Goal: Task Accomplishment & Management: Use online tool/utility

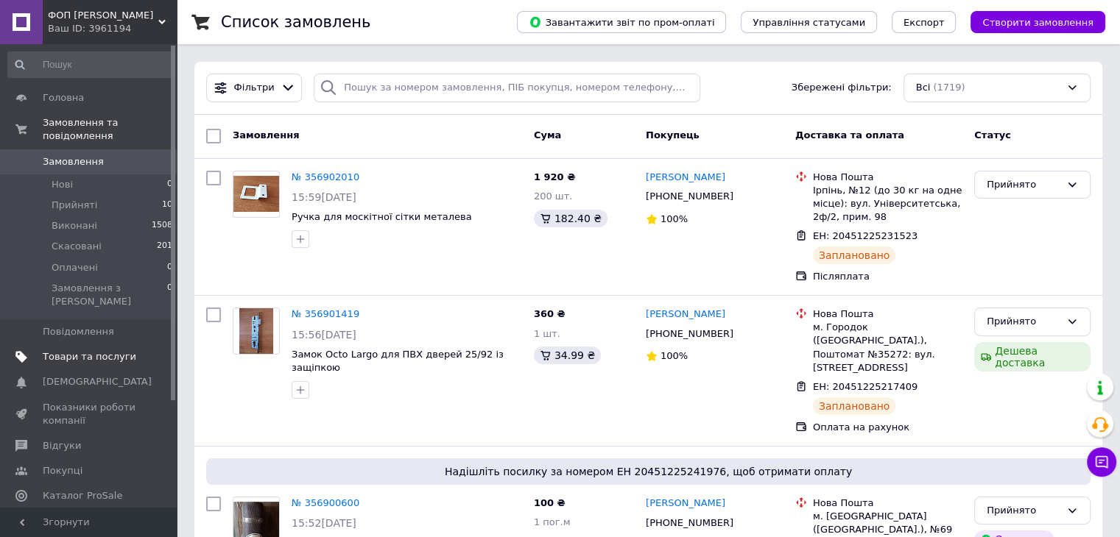
click at [56, 350] on span "Товари та послуги" at bounding box center [89, 356] width 93 height 13
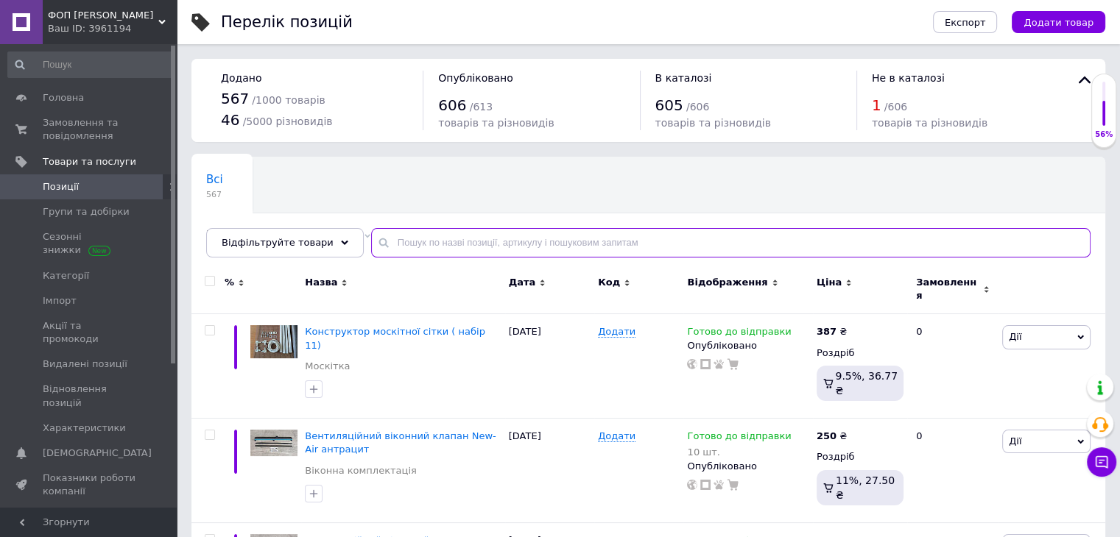
click at [539, 242] on input "text" at bounding box center [730, 242] width 719 height 29
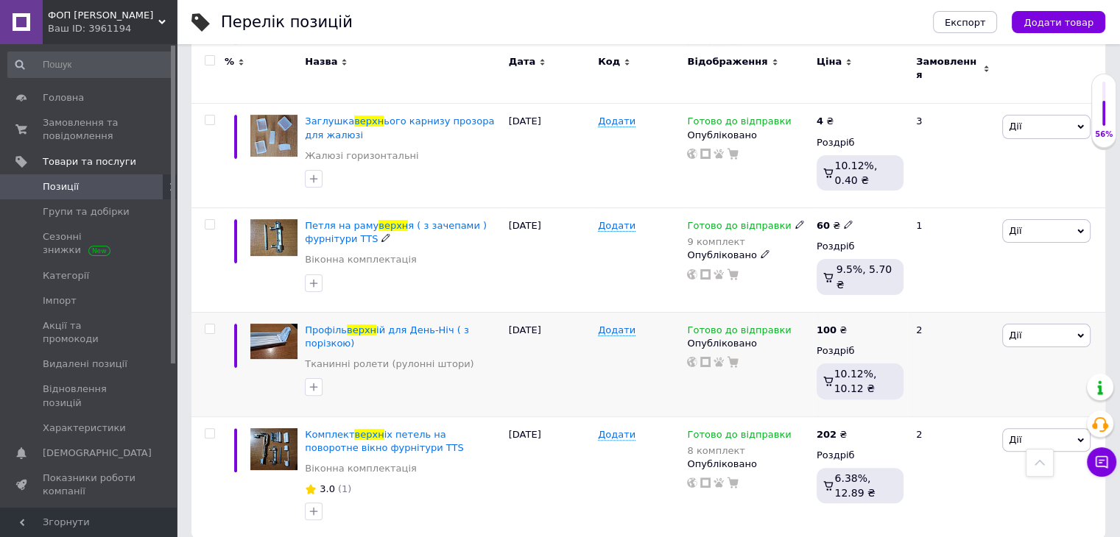
scroll to position [324, 0]
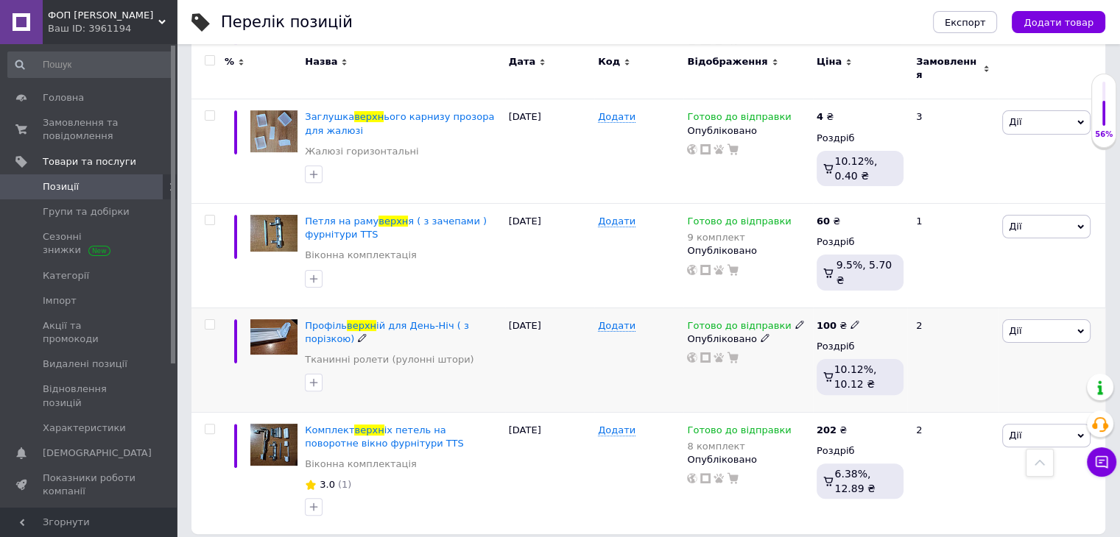
type input "верхн"
click at [209, 320] on input "checkbox" at bounding box center [210, 325] width 10 height 10
checkbox input "true"
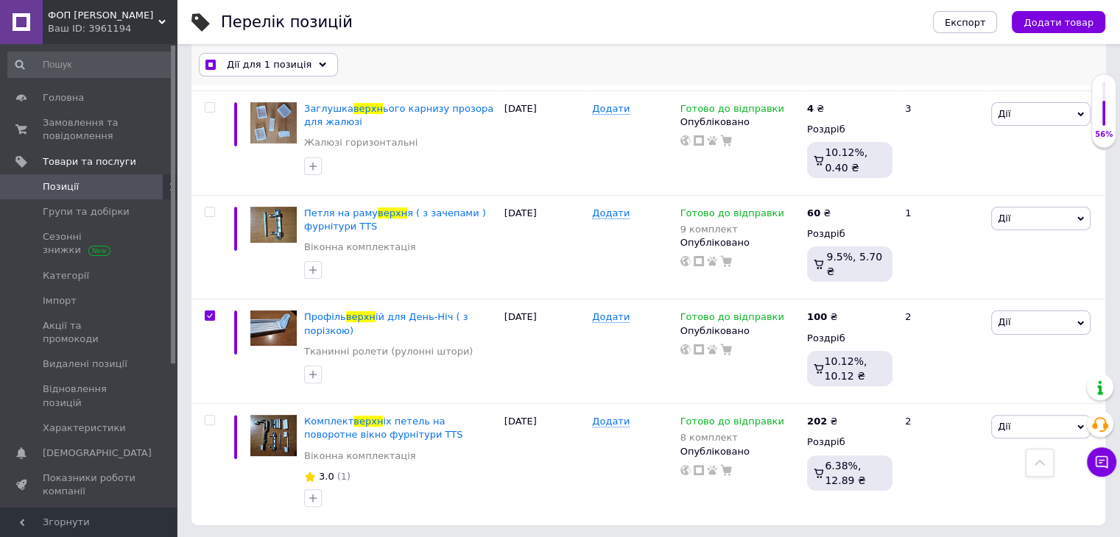
click at [319, 65] on use at bounding box center [322, 64] width 7 height 4
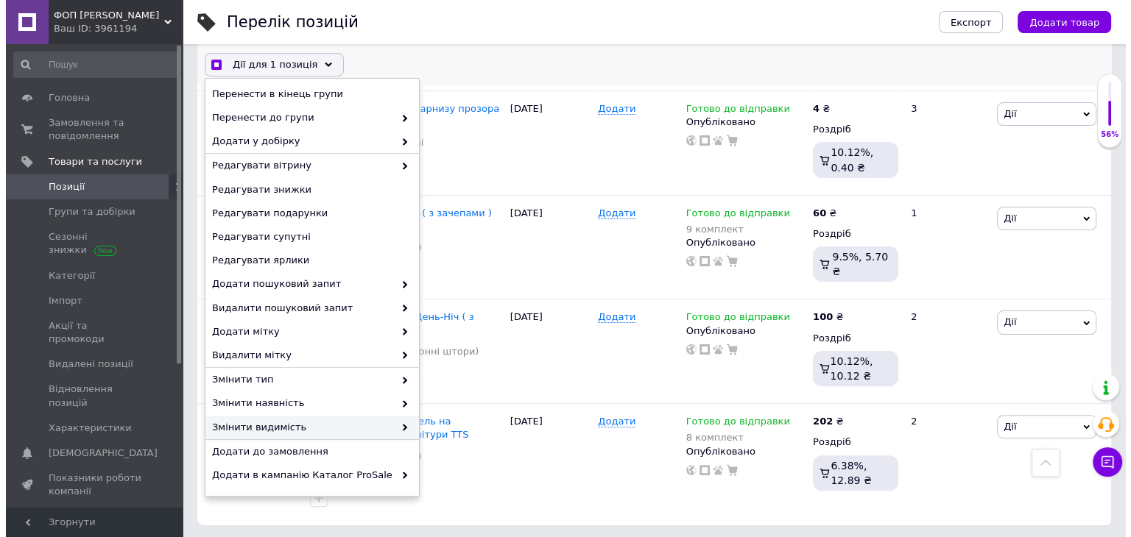
scroll to position [97, 0]
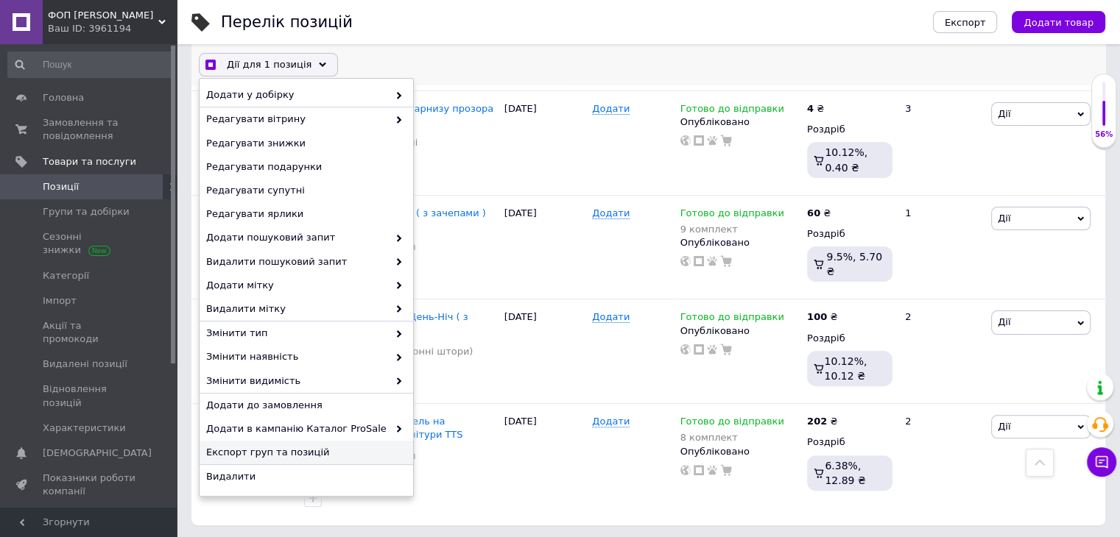
click at [277, 453] on span "Експорт груп та позицій" at bounding box center [304, 452] width 197 height 13
checkbox input "true"
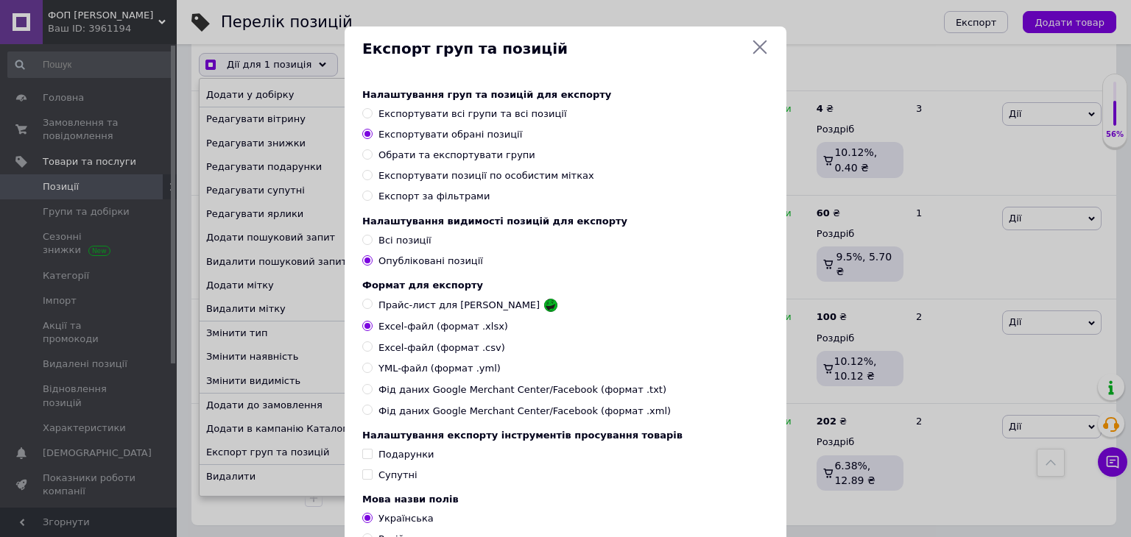
click at [474, 418] on span "Фід даних Google Merchant Center/Facebook (формат .xml)" at bounding box center [524, 411] width 292 height 13
click at [372, 414] on input "Фід даних Google Merchant Center/Facebook (формат .xml)" at bounding box center [367, 410] width 10 height 10
radio input "true"
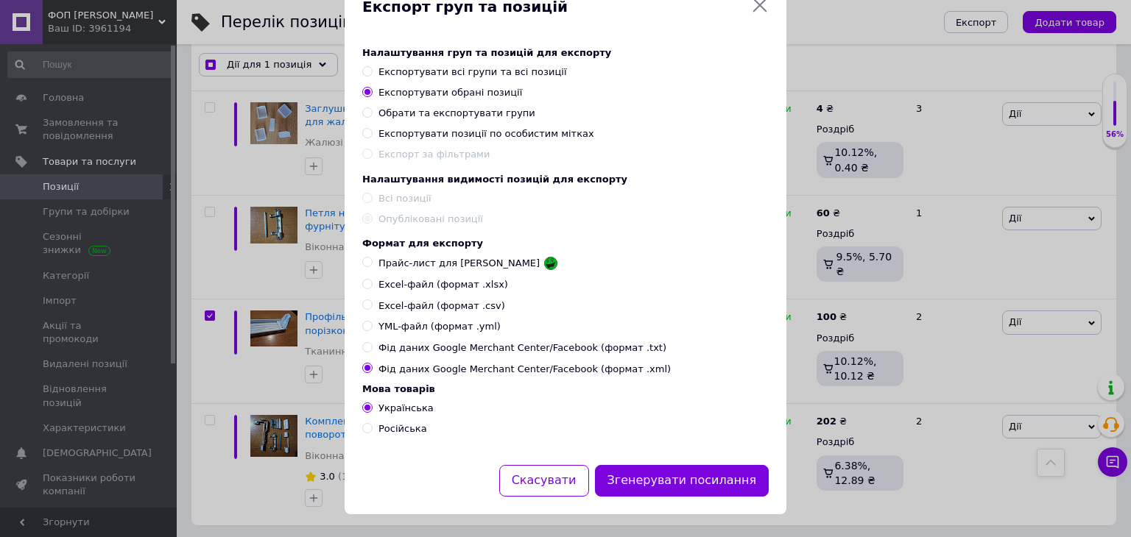
scroll to position [60, 0]
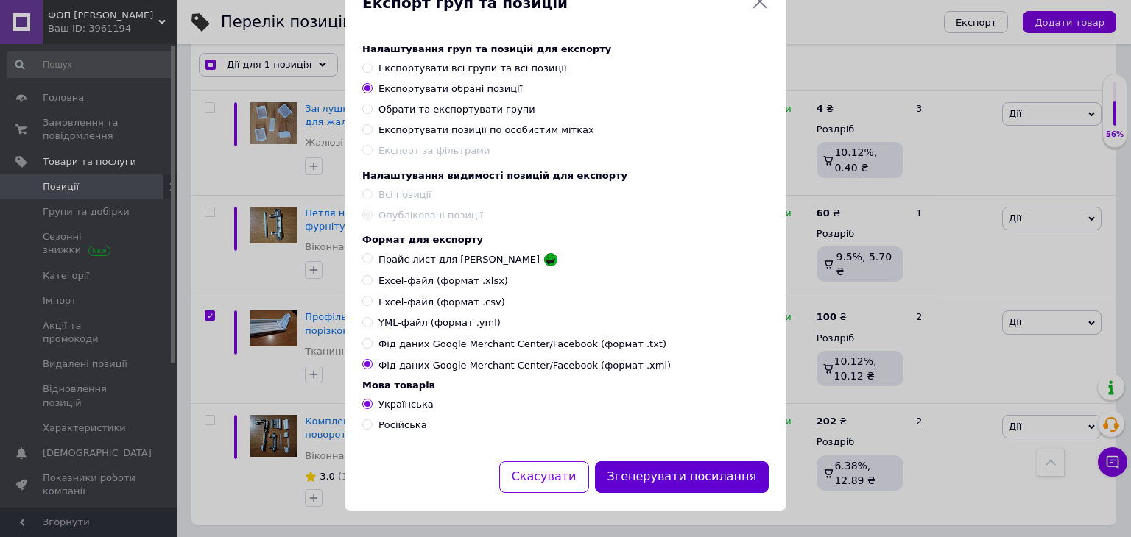
click at [718, 472] on button "Згенерувати посилання" at bounding box center [682, 478] width 174 height 32
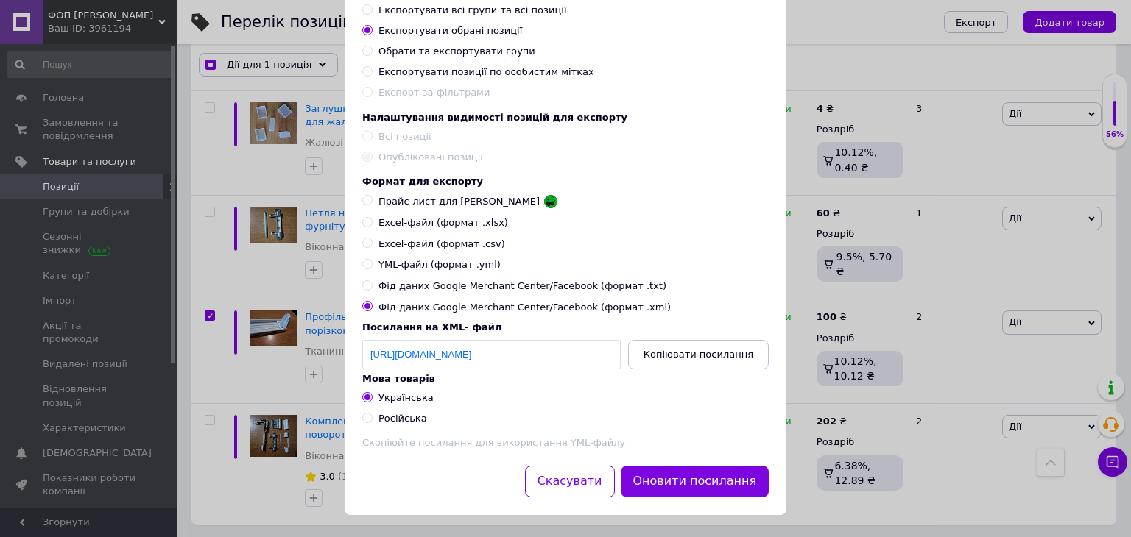
scroll to position [126, 0]
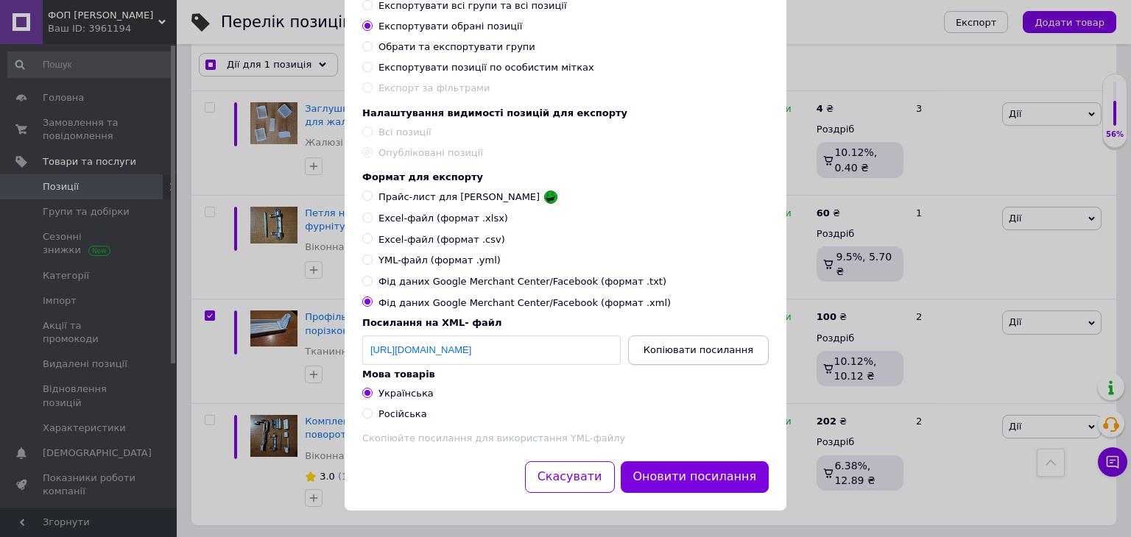
click at [703, 345] on span "Копіювати посилання" at bounding box center [698, 350] width 110 height 11
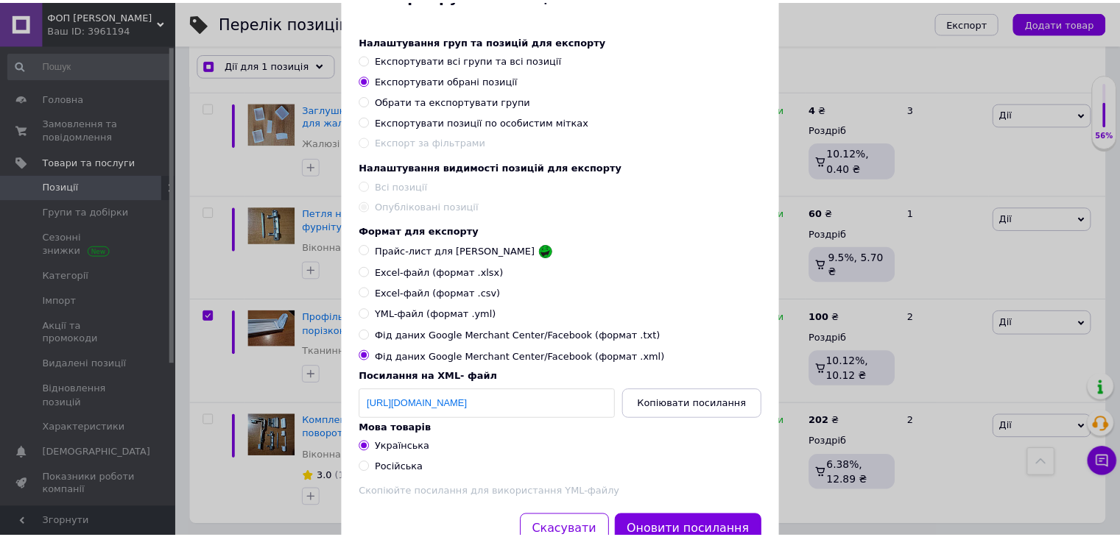
scroll to position [0, 0]
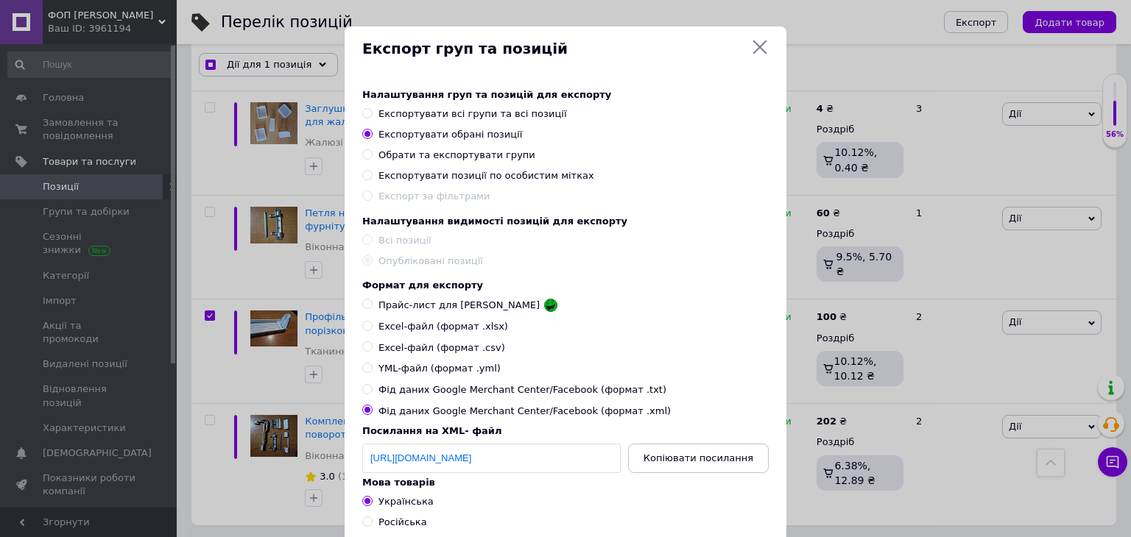
click at [752, 47] on icon at bounding box center [760, 47] width 18 height 18
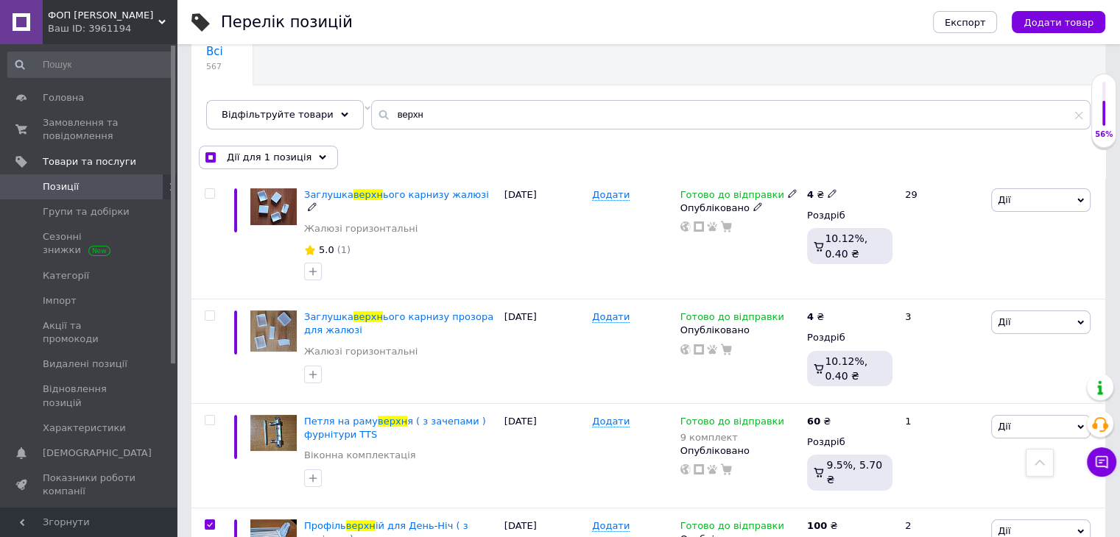
scroll to position [29, 0]
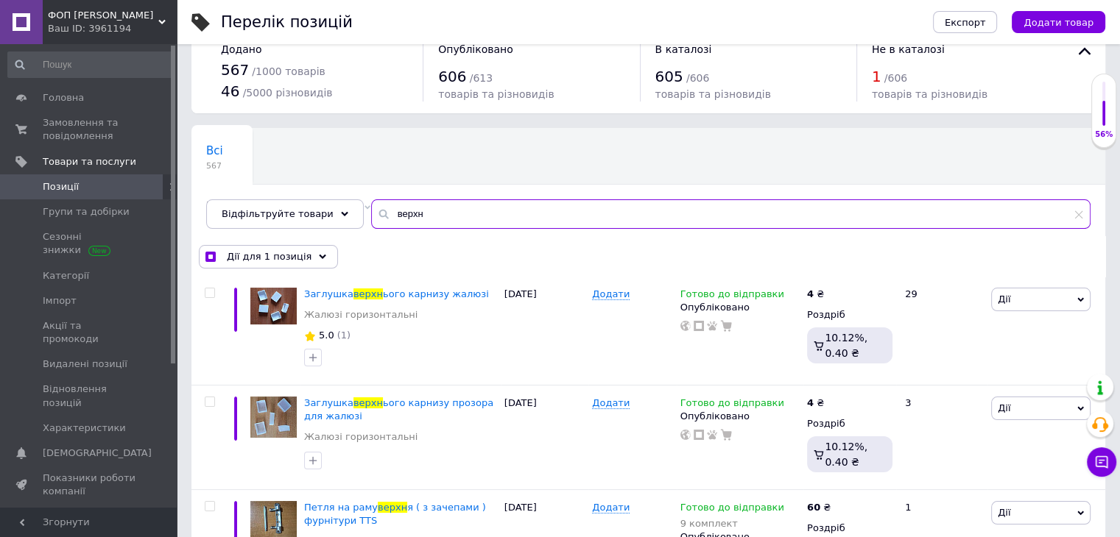
drag, startPoint x: 427, startPoint y: 214, endPoint x: 367, endPoint y: 213, distance: 59.6
click at [371, 213] on div "верхн" at bounding box center [730, 213] width 719 height 29
checkbox input "true"
type input "т"
checkbox input "true"
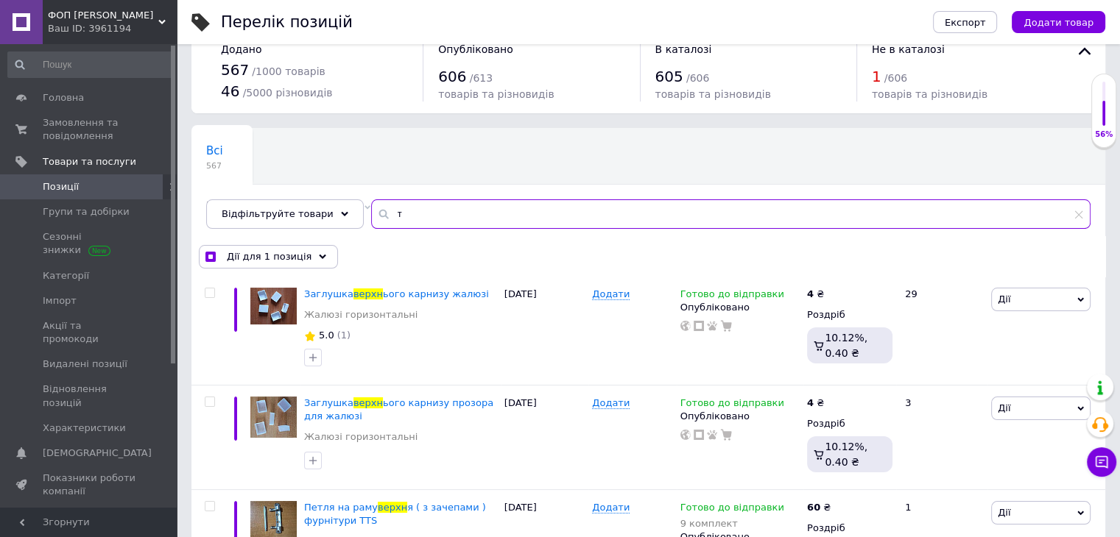
type input "тр"
checkbox input "true"
type input "тру"
checkbox input "true"
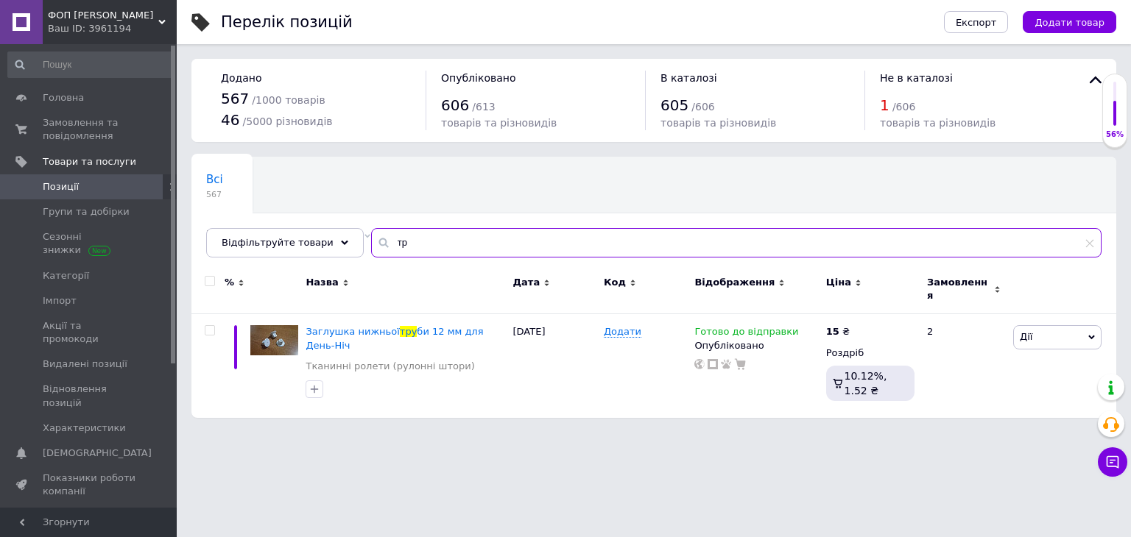
type input "т"
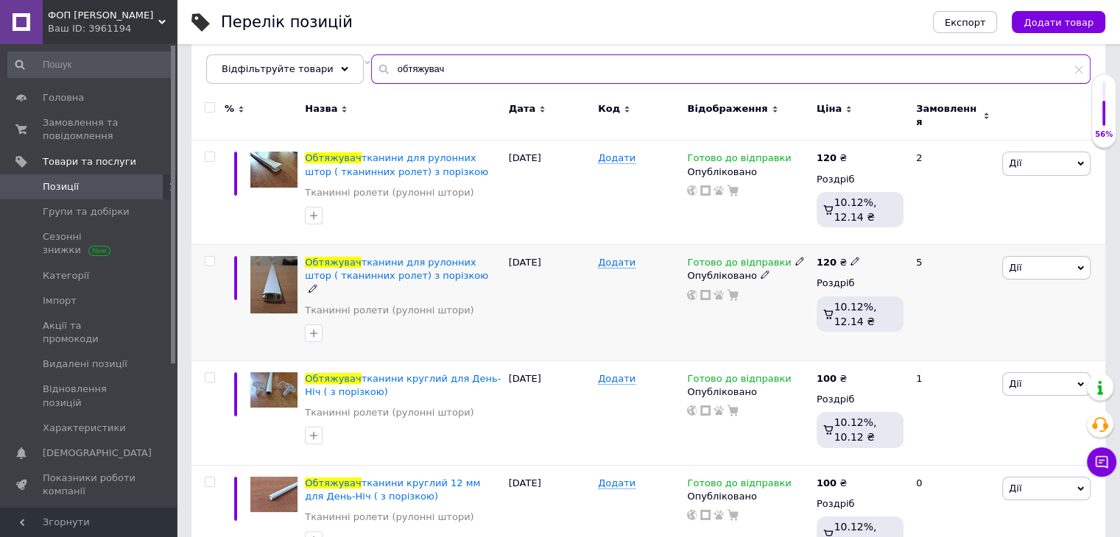
scroll to position [197, 0]
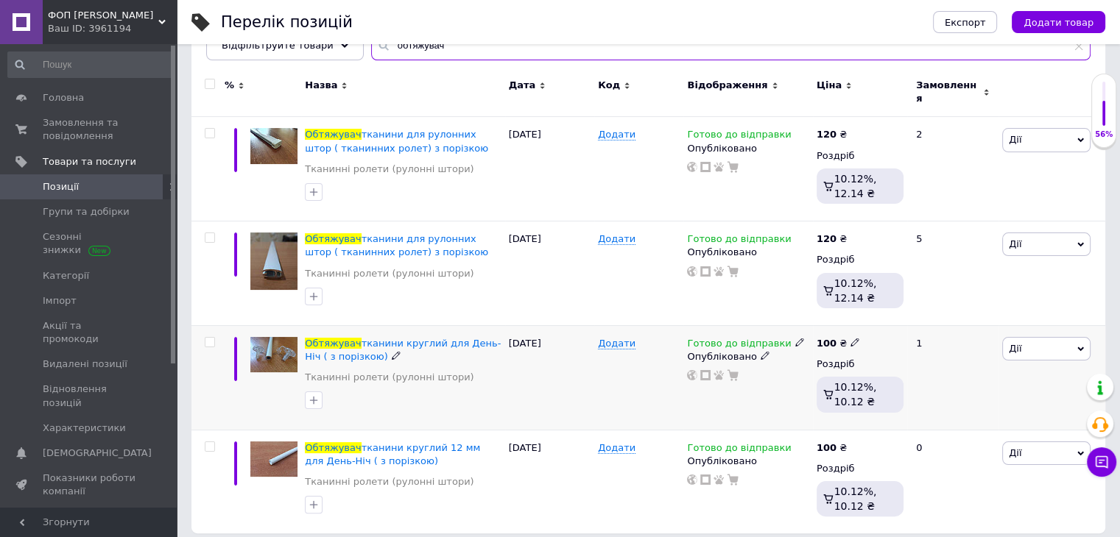
type input "обтяжувач"
click at [208, 338] on input "checkbox" at bounding box center [210, 343] width 10 height 10
checkbox input "true"
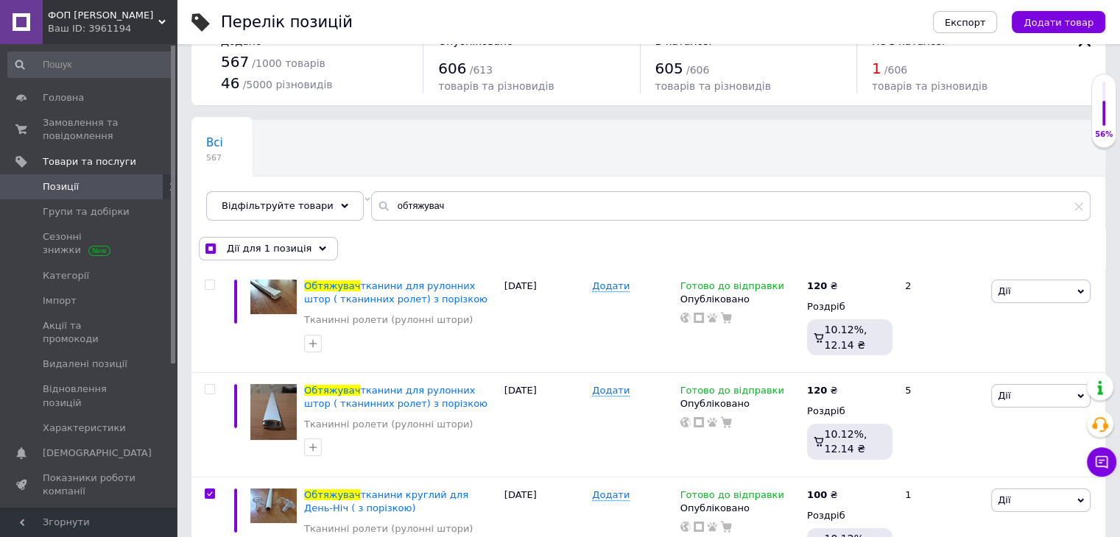
scroll to position [0, 0]
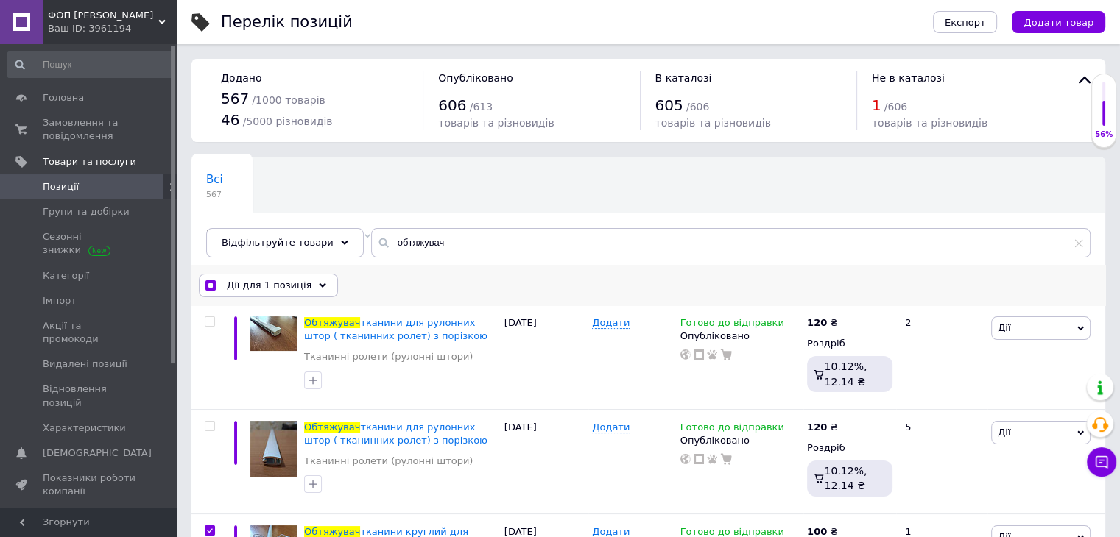
click at [319, 282] on icon at bounding box center [322, 285] width 7 height 7
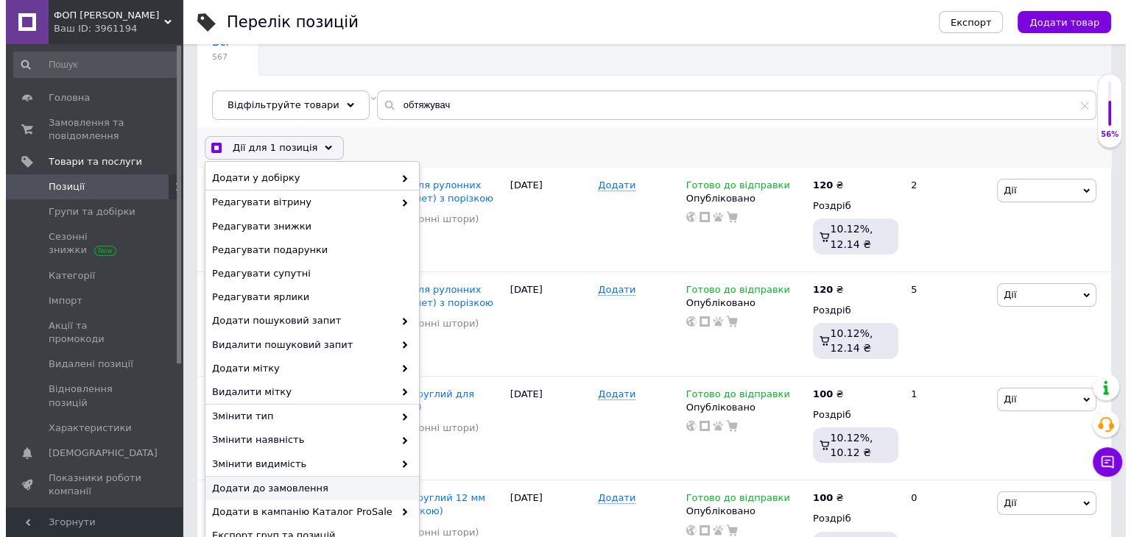
scroll to position [197, 0]
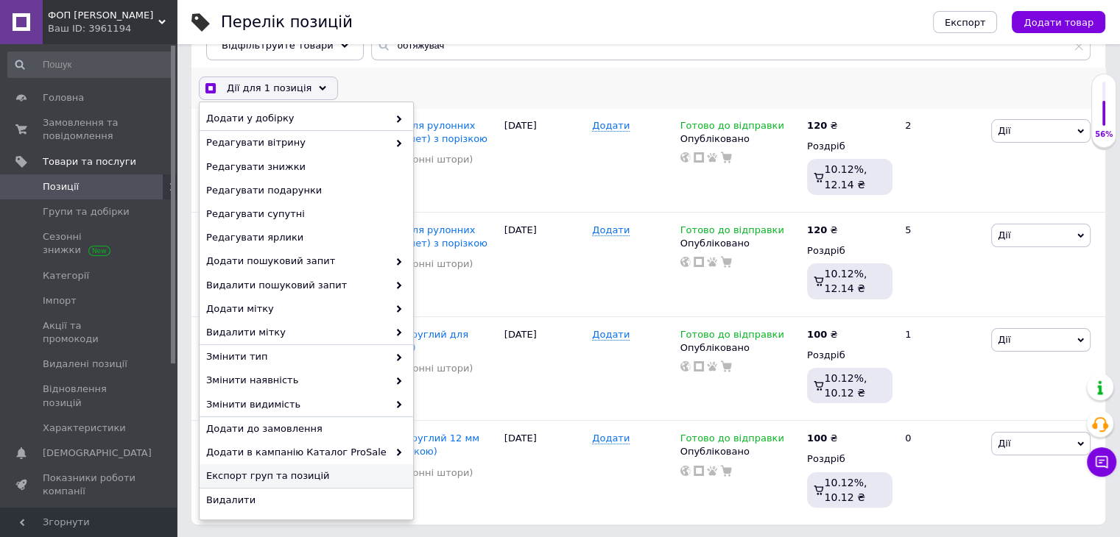
click at [306, 473] on span "Експорт груп та позицій" at bounding box center [304, 476] width 197 height 13
checkbox input "true"
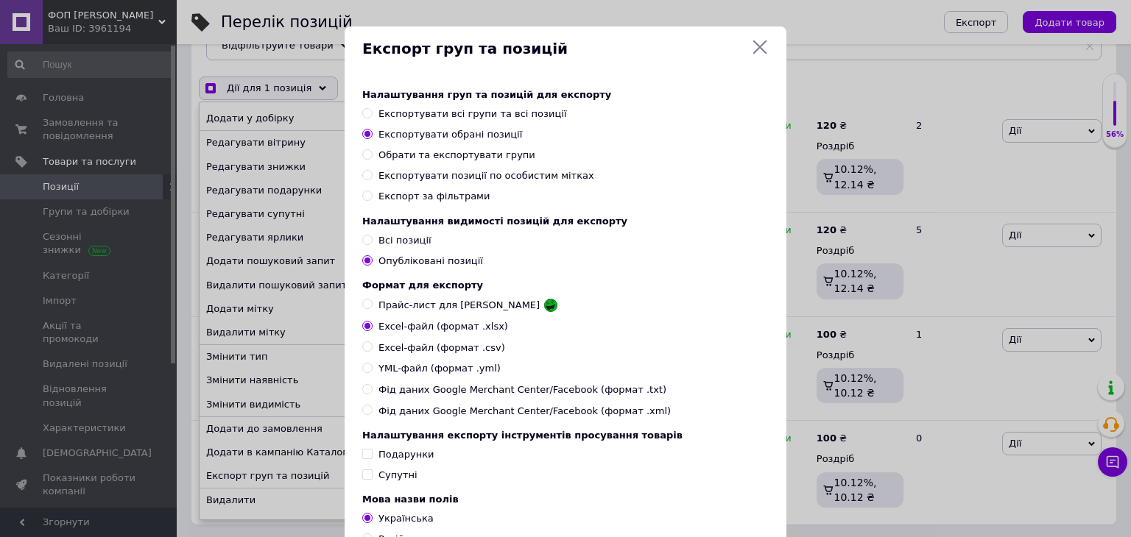
click at [534, 418] on span "Фід даних Google Merchant Center/Facebook (формат .xml)" at bounding box center [524, 411] width 292 height 13
click at [372, 414] on input "Фід даних Google Merchant Center/Facebook (формат .xml)" at bounding box center [367, 410] width 10 height 10
radio input "true"
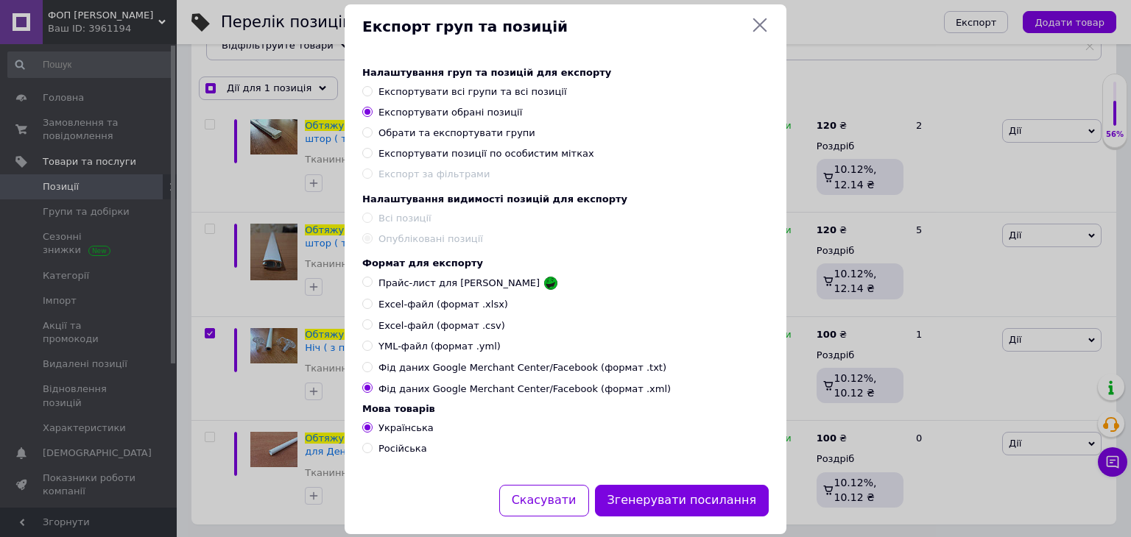
scroll to position [60, 0]
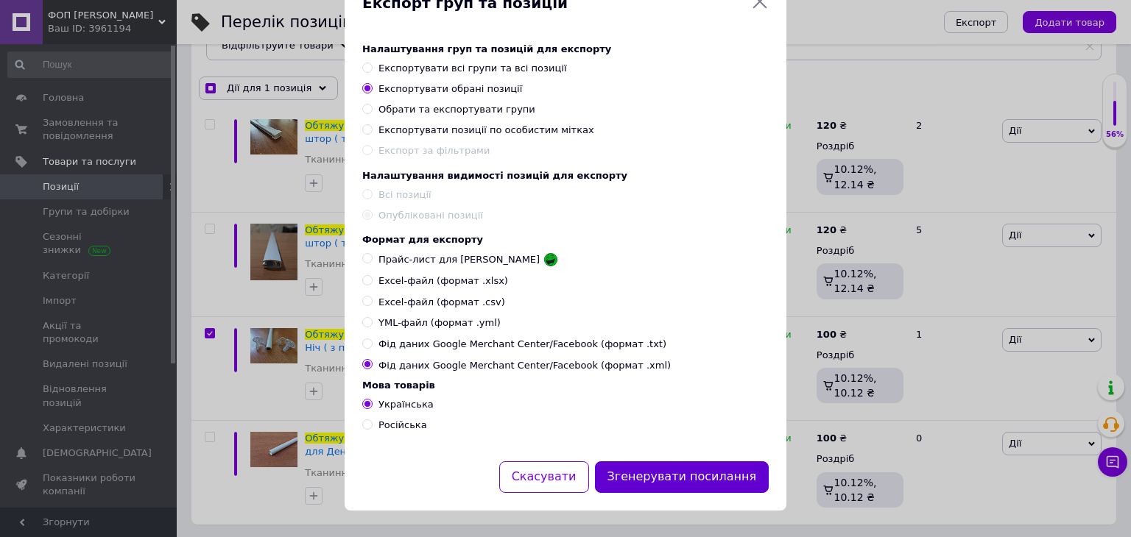
click at [679, 470] on button "Згенерувати посилання" at bounding box center [682, 478] width 174 height 32
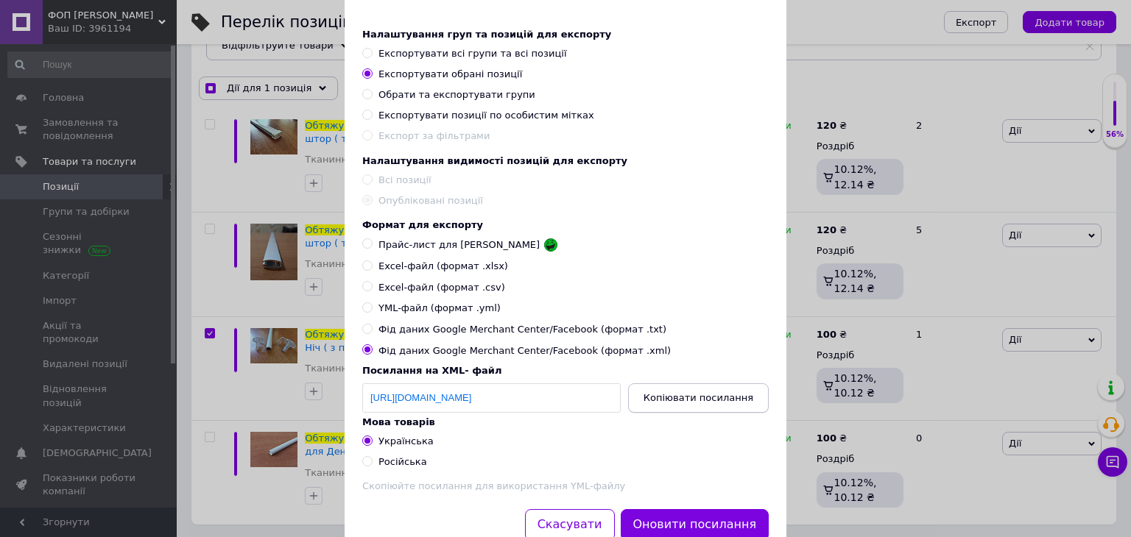
click at [677, 401] on button "Копіювати посилання" at bounding box center [698, 398] width 141 height 29
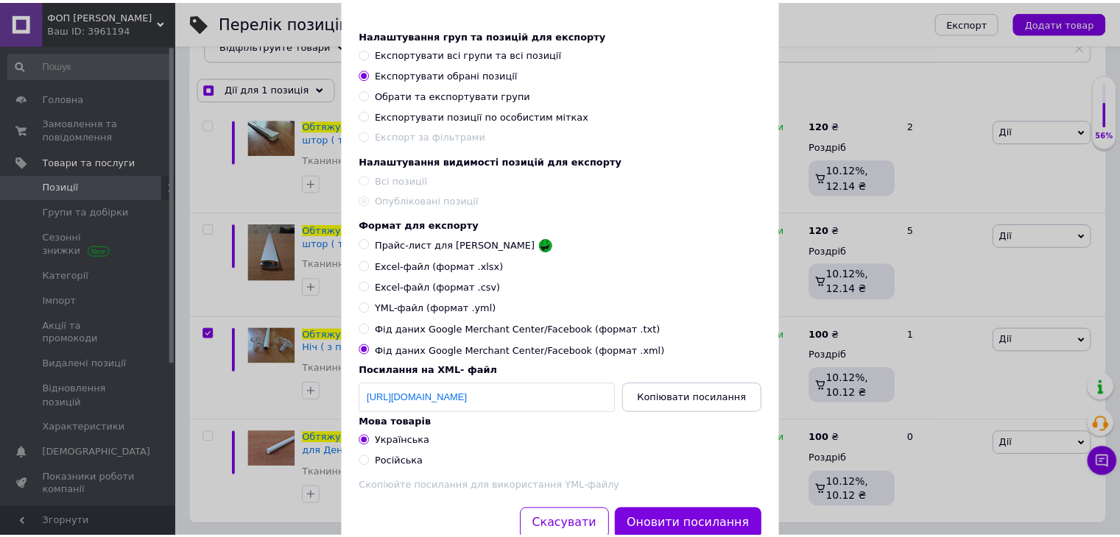
scroll to position [0, 0]
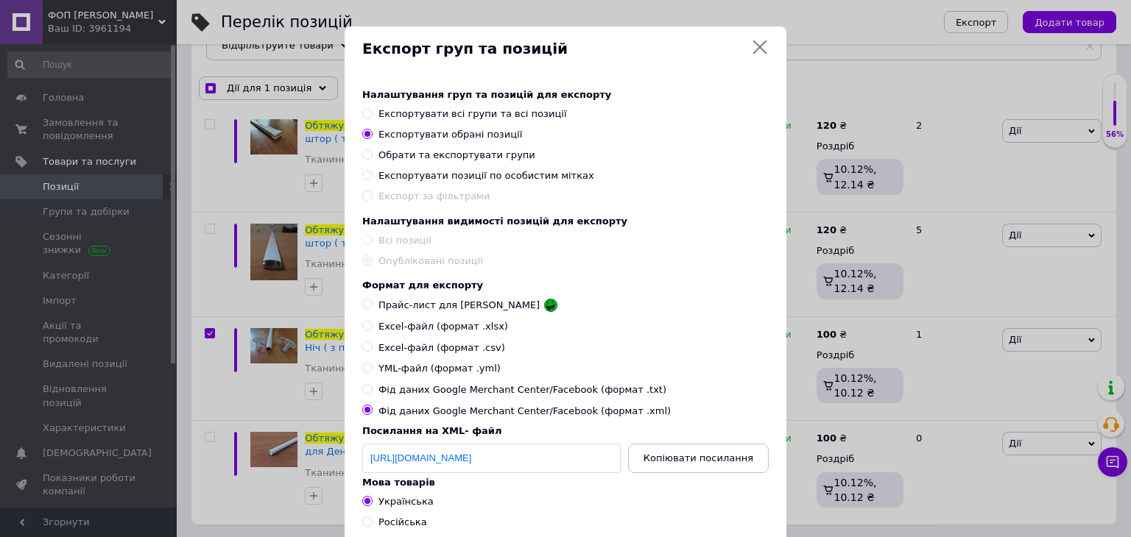
click at [763, 40] on icon at bounding box center [760, 47] width 18 height 18
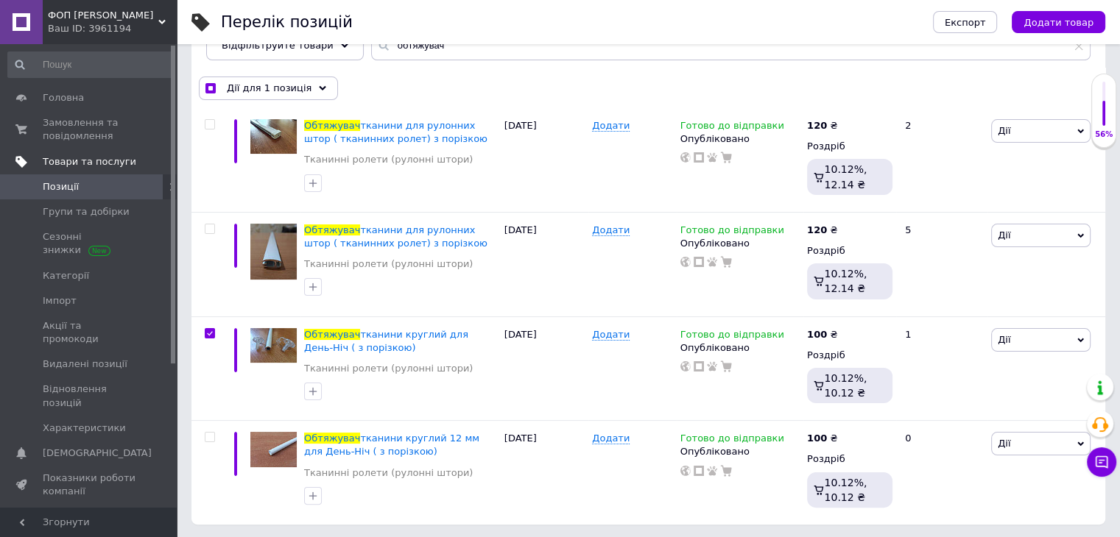
click at [60, 155] on span "Товари та послуги" at bounding box center [89, 161] width 93 height 13
checkbox input "true"
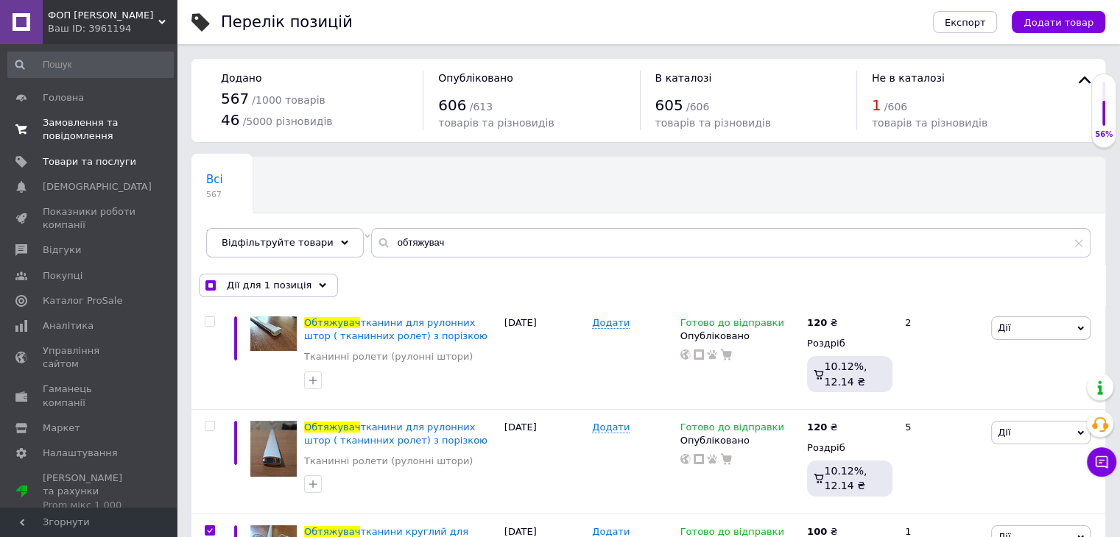
click at [88, 124] on span "Замовлення та повідомлення" at bounding box center [89, 129] width 93 height 27
